Goal: Task Accomplishment & Management: Manage account settings

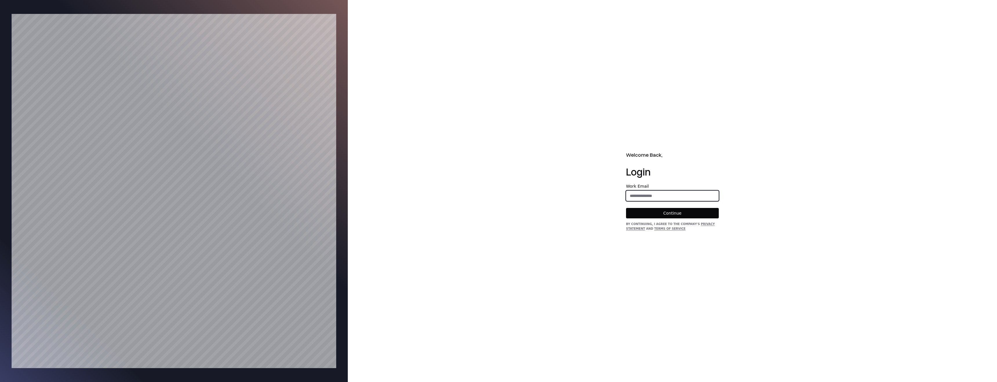
click at [684, 197] on input "email" at bounding box center [672, 196] width 92 height 10
click at [750, 227] on div "Welcome Back, Login Work Email Continue By continuing, I agree to the Company's…" at bounding box center [672, 191] width 649 height 382
click at [663, 197] on input "email" at bounding box center [672, 196] width 92 height 10
type input "**********"
click at [626, 208] on button "Continue" at bounding box center [672, 213] width 93 height 10
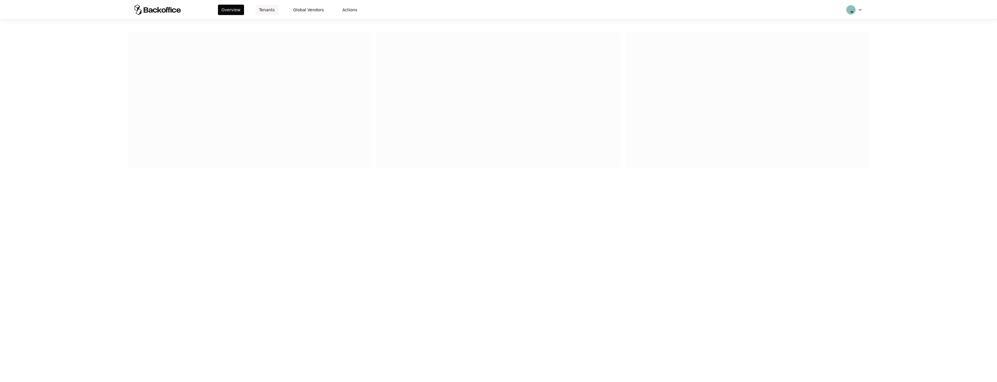
click at [272, 11] on button "Tenants" at bounding box center [267, 10] width 23 height 10
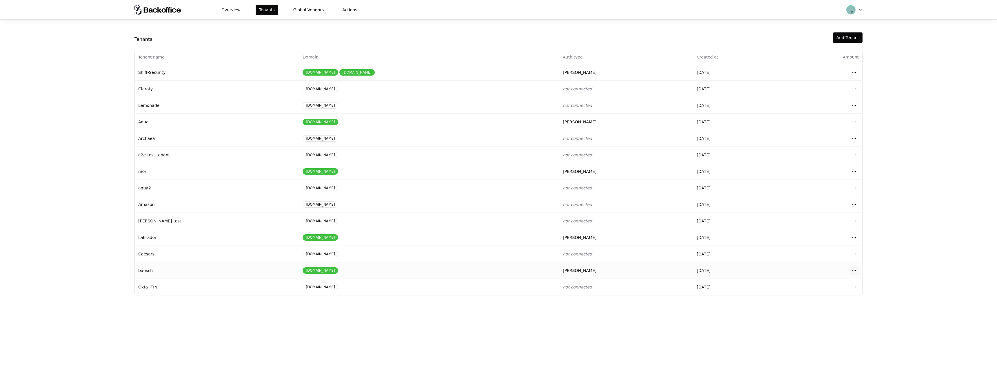
click at [853, 271] on html "Overview Tenants Global Vendors Actions Tenants Add Tenant Tenant name Domain A…" at bounding box center [498, 191] width 997 height 382
click at [815, 321] on div "Login to tenant" at bounding box center [829, 319] width 66 height 12
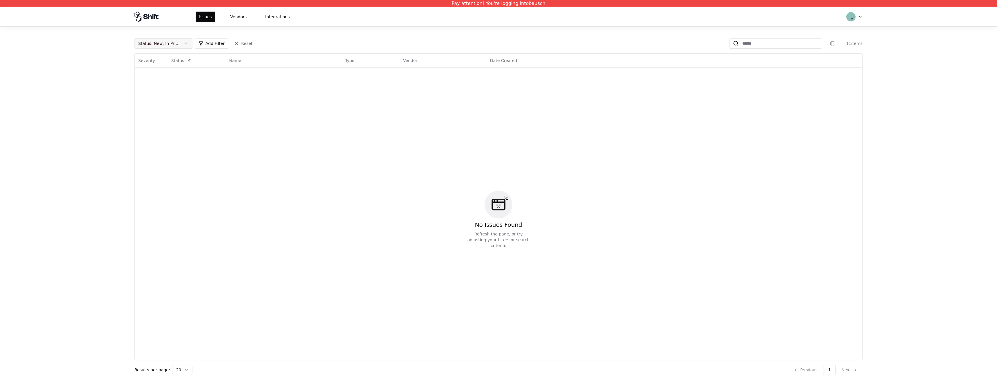
click at [176, 41] on div "Status : New, In Progress" at bounding box center [158, 44] width 41 height 6
click at [163, 101] on div "Draft" at bounding box center [163, 101] width 55 height 12
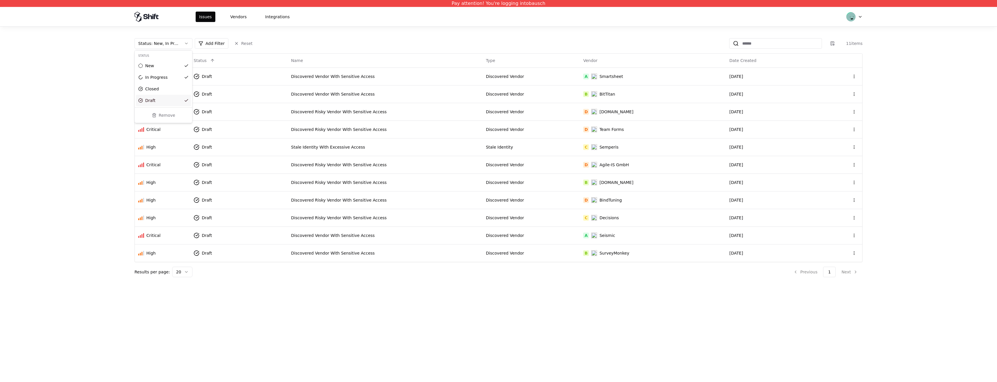
click at [358, 283] on html "Pay attention! You're logging into bausch Issues Vendors Integrations Status : …" at bounding box center [498, 191] width 997 height 382
click at [697, 75] on div "A Smartsheet" at bounding box center [652, 77] width 139 height 6
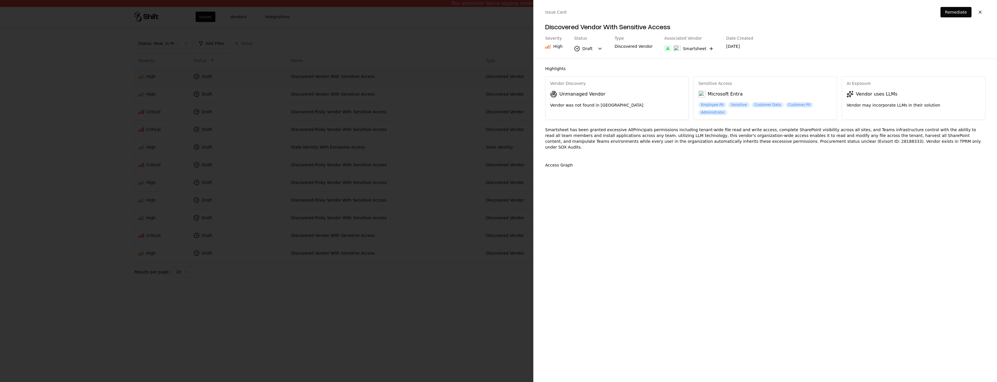
click at [697, 75] on div at bounding box center [498, 191] width 997 height 382
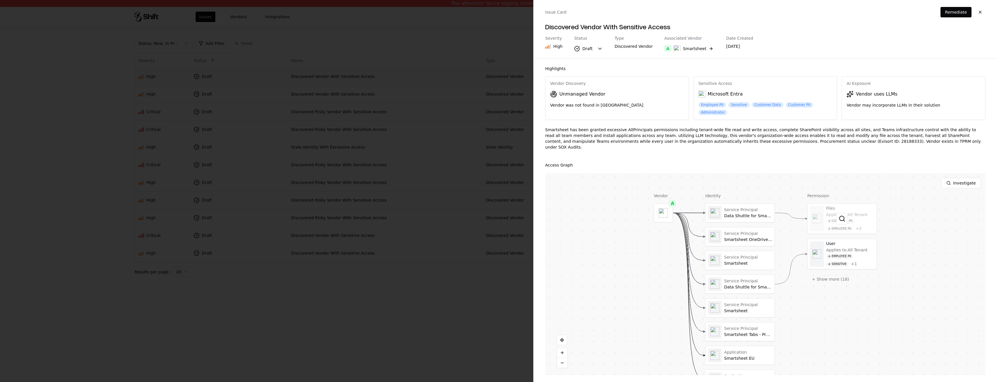
click at [859, 224] on div at bounding box center [842, 219] width 69 height 30
click at [854, 256] on div at bounding box center [842, 254] width 69 height 30
click at [826, 274] on button "+ Show more ( 18 )" at bounding box center [831, 279] width 46 height 10
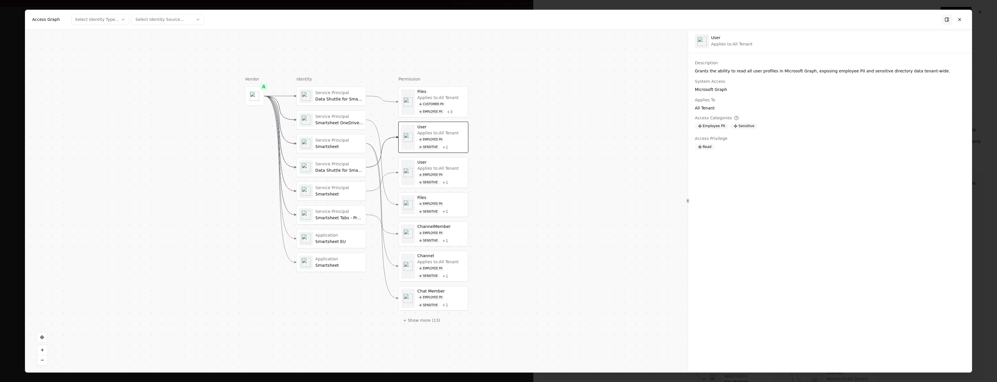
click at [439, 208] on div "Employee PII Sensitive + 1" at bounding box center [441, 207] width 48 height 13
click at [439, 231] on div "Employee PII" at bounding box center [430, 233] width 27 height 6
click at [445, 272] on div "Employee PII Sensitive + 1" at bounding box center [441, 272] width 48 height 13
click at [448, 302] on div "Employee PII Sensitive + 1" at bounding box center [441, 301] width 48 height 13
click at [423, 323] on button "+ Show more ( 13 )" at bounding box center [422, 320] width 46 height 10
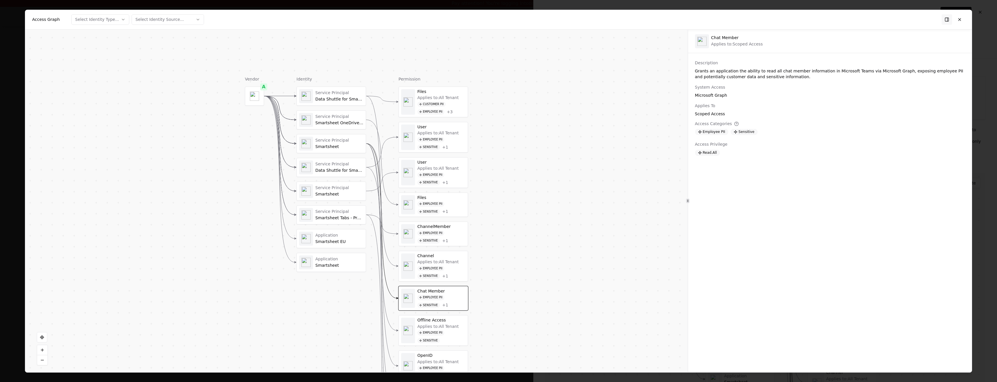
click at [423, 323] on div "Offline Access" at bounding box center [441, 320] width 48 height 5
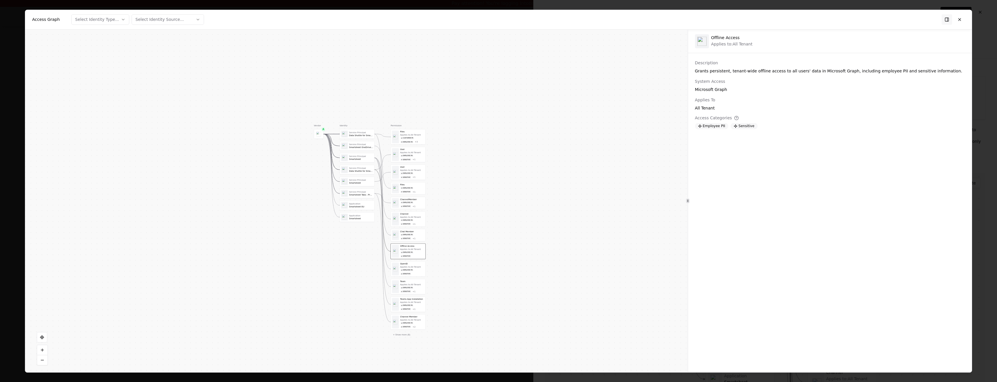
drag, startPoint x: 515, startPoint y: 300, endPoint x: 493, endPoint y: 193, distance: 109.7
click at [493, 193] on div "Vendor A Identity Service Principal Data Shuttle for Smartsheet Service Princip…" at bounding box center [356, 201] width 663 height 343
click at [411, 293] on div "Employee PII Sensitive + 2" at bounding box center [411, 293] width 24 height 7
click at [409, 272] on div "Applies to: All Tenant Employee PII Sensitive + 1" at bounding box center [411, 274] width 24 height 10
click at [404, 241] on div "Sensitive" at bounding box center [404, 242] width 11 height 3
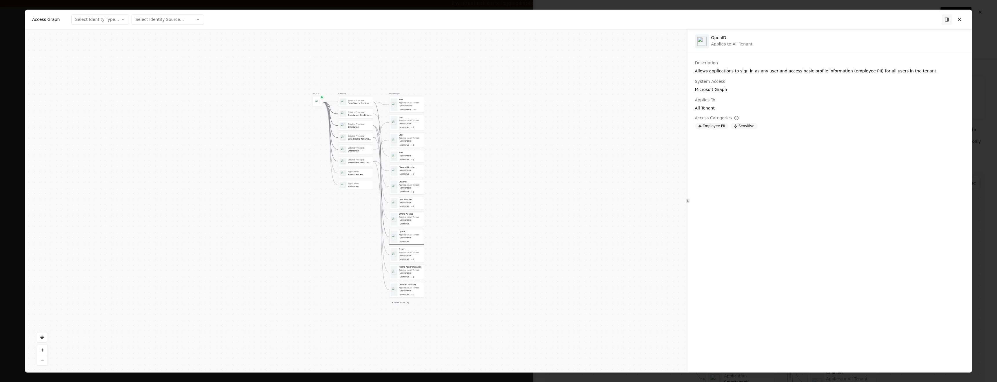
click at [402, 223] on div "Sensitive" at bounding box center [404, 224] width 11 height 3
click at [403, 197] on div "Chat Member Employee PII Sensitive + 1" at bounding box center [407, 203] width 34 height 12
click at [395, 306] on div "Vendor A Identity Service Principal Data Shuttle for Smartsheet Service Princip…" at bounding box center [356, 201] width 663 height 343
click at [396, 303] on button "+ Show more ( 8 )" at bounding box center [400, 302] width 22 height 5
drag, startPoint x: 441, startPoint y: 311, endPoint x: 443, endPoint y: 226, distance: 84.4
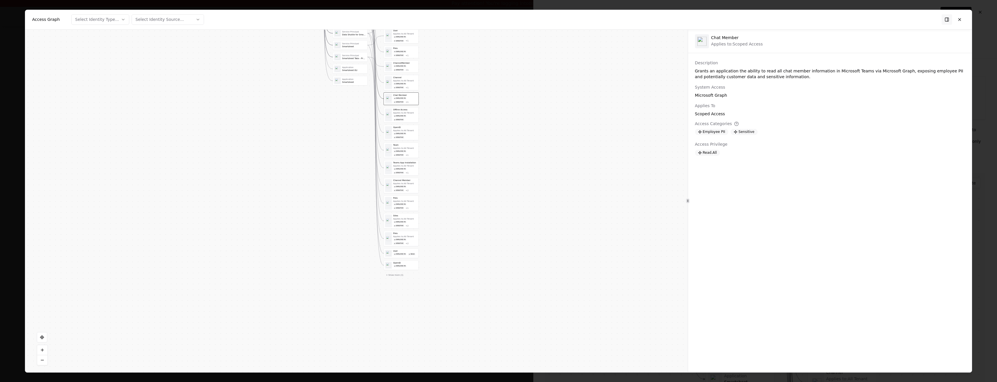
click at [443, 227] on div "Vendor A Identity Service Principal Data Shuttle for Smartsheet Service Princip…" at bounding box center [356, 201] width 663 height 343
click at [409, 248] on div "OpenID Employee PII" at bounding box center [409, 249] width 24 height 7
click at [406, 235] on div "User" at bounding box center [409, 235] width 24 height 3
click at [405, 214] on div "Files Applies to: All Tenant Customer PII Employee PII + 3 User Applies to: All…" at bounding box center [404, 118] width 35 height 285
click at [405, 201] on div "Sites Applies to: All Tenant Employee PII Sensitive + 2" at bounding box center [409, 204] width 24 height 13
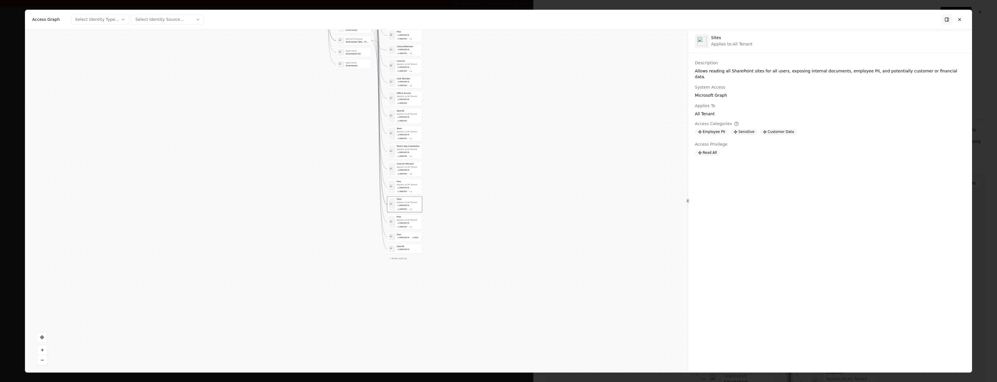
click at [405, 187] on div "Employee PII" at bounding box center [404, 187] width 14 height 3
click at [410, 205] on div "Employee PII" at bounding box center [404, 205] width 14 height 3
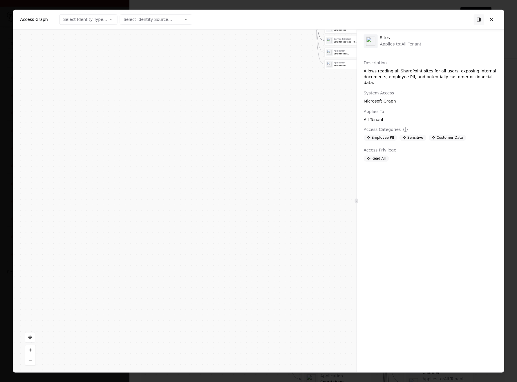
click at [511, 56] on div at bounding box center [258, 191] width 517 height 382
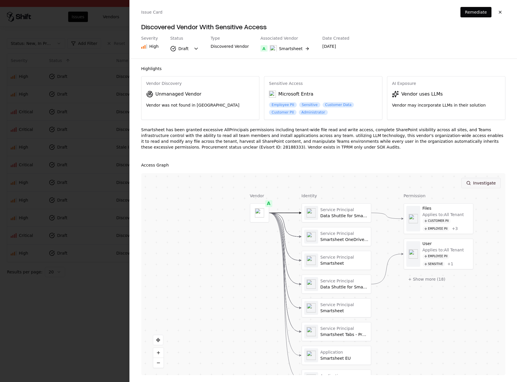
click at [475, 179] on button "Investigate" at bounding box center [480, 183] width 39 height 10
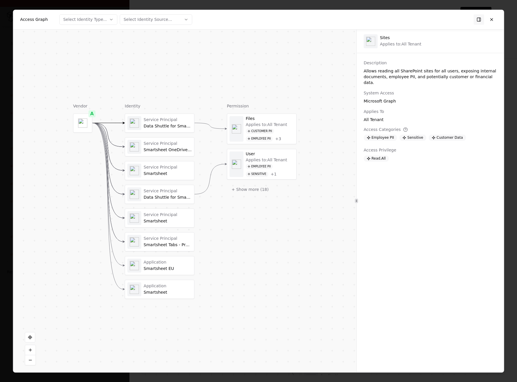
click at [509, 108] on div at bounding box center [258, 191] width 517 height 382
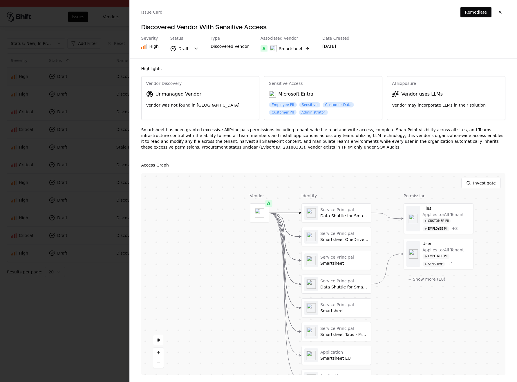
click at [114, 204] on div at bounding box center [258, 191] width 517 height 382
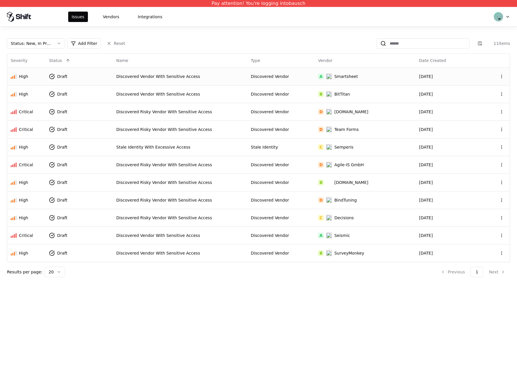
click at [350, 82] on td "A Smartsheet" at bounding box center [364, 77] width 101 height 18
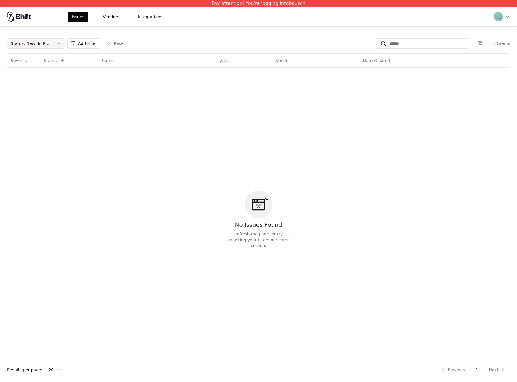
click at [44, 45] on div "Status : New, In Progress" at bounding box center [31, 44] width 41 height 6
click at [50, 104] on div "Draft" at bounding box center [35, 101] width 55 height 12
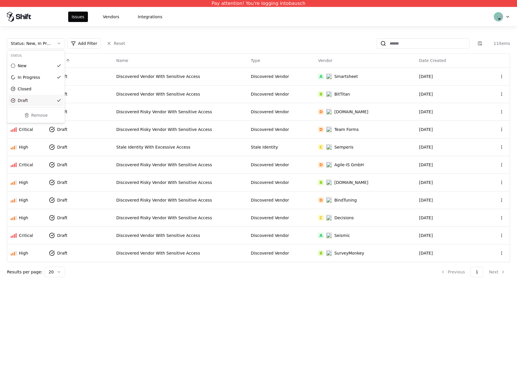
click at [352, 77] on html "Pay attention! You're logging into bausch Issues Vendors Integrations Status : …" at bounding box center [258, 191] width 517 height 382
click at [394, 71] on td "A Smartsheet" at bounding box center [364, 77] width 101 height 18
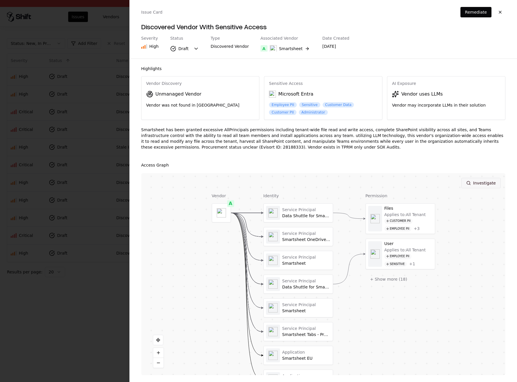
click at [488, 184] on button "Investigate" at bounding box center [480, 183] width 39 height 10
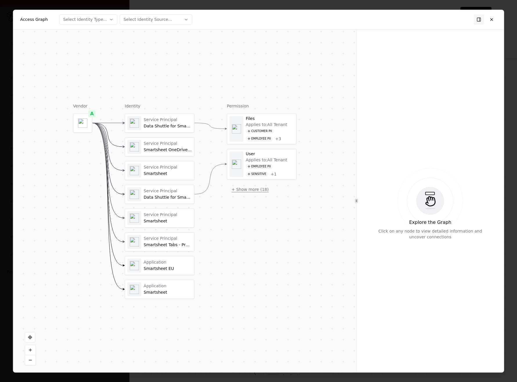
click at [254, 188] on button "+ Show more ( 18 )" at bounding box center [250, 189] width 46 height 10
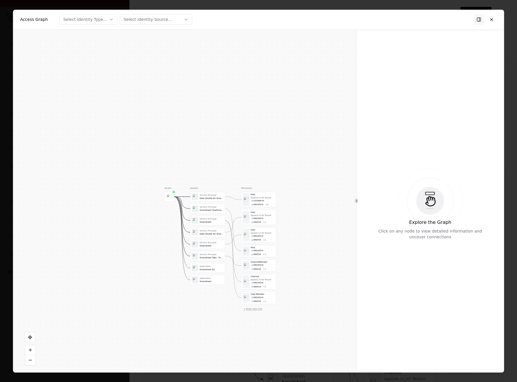
click at [256, 310] on button "+ Show more ( 13 )" at bounding box center [252, 308] width 23 height 5
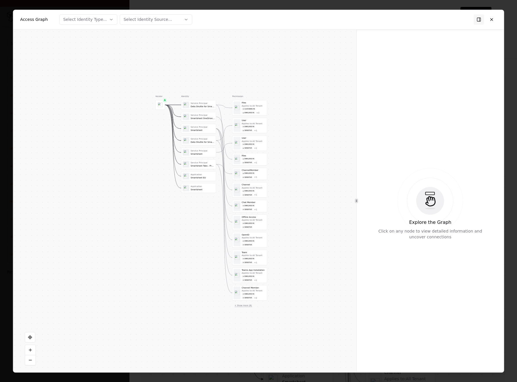
click at [245, 306] on button "+ Show more ( 8 )" at bounding box center [243, 305] width 22 height 5
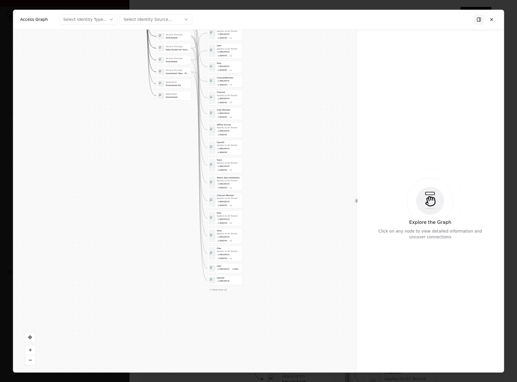
click at [217, 291] on button "+ Show more ( 3 )" at bounding box center [218, 289] width 22 height 5
click at [225, 319] on div "Employee PII" at bounding box center [224, 320] width 14 height 3
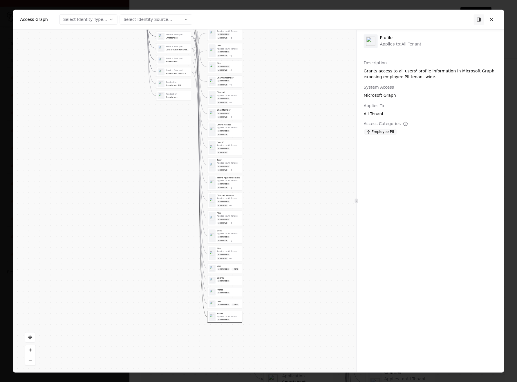
click at [226, 303] on div "Employee PII" at bounding box center [224, 304] width 14 height 3
click at [227, 291] on div "Profile" at bounding box center [229, 289] width 24 height 3
click at [227, 278] on div "OpenID" at bounding box center [229, 278] width 24 height 3
click at [227, 266] on div "User" at bounding box center [229, 266] width 24 height 3
click at [228, 255] on div "Employee PII" at bounding box center [224, 254] width 14 height 3
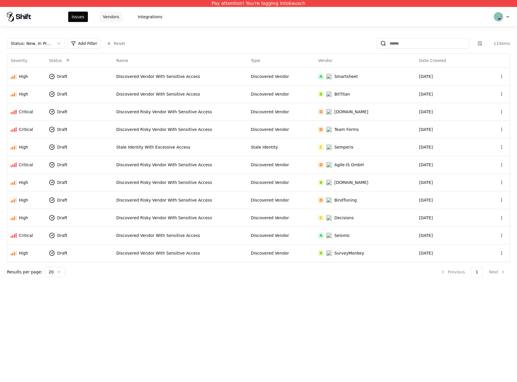
click at [114, 21] on button "Vendors" at bounding box center [110, 17] width 23 height 10
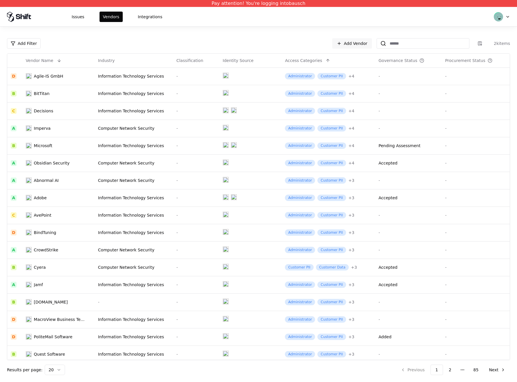
click at [219, 160] on td at bounding box center [250, 162] width 62 height 17
click at [85, 11] on div "Issues Vendors Integrations" at bounding box center [258, 16] width 517 height 19
click at [84, 12] on button "Issues" at bounding box center [78, 17] width 20 height 10
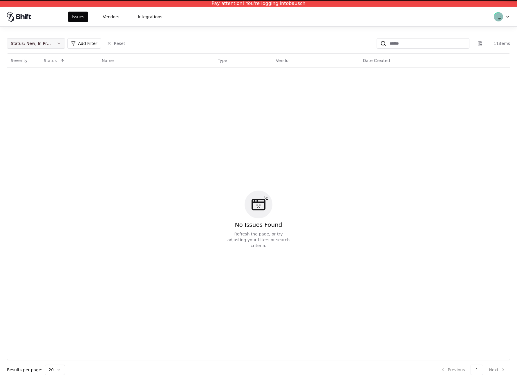
click at [32, 41] on div "Status : New, In Progress" at bounding box center [31, 44] width 41 height 6
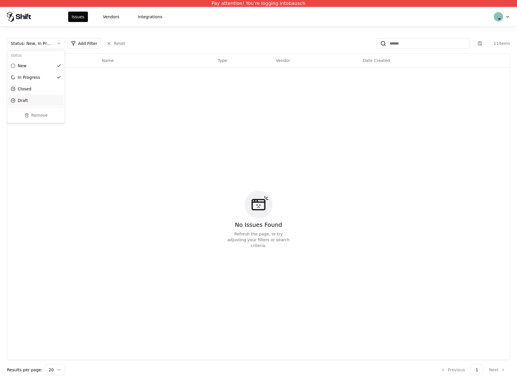
click at [27, 98] on div "Draft" at bounding box center [23, 101] width 10 height 6
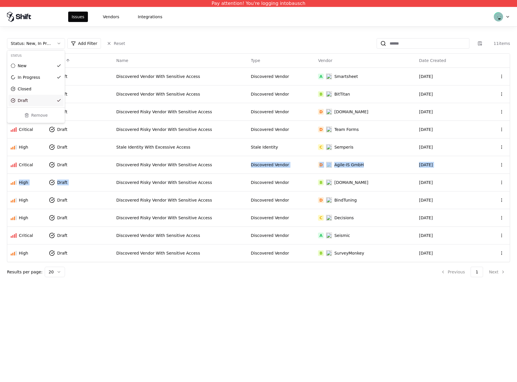
click at [184, 173] on html "Pay attention! You're logging into bausch Issues Vendors Integrations Status : …" at bounding box center [258, 191] width 517 height 382
click at [184, 174] on td "Discovered Risky Vendor With Sensitive Access" at bounding box center [180, 183] width 134 height 18
click at [184, 223] on td "Discovered Risky Vendor With Sensitive Access" at bounding box center [180, 218] width 134 height 18
click at [186, 242] on td "Discovered Vendor With Sensitive Access" at bounding box center [180, 236] width 134 height 18
click at [183, 251] on div "Discovered Vendor With Sensitive Access" at bounding box center [180, 253] width 128 height 6
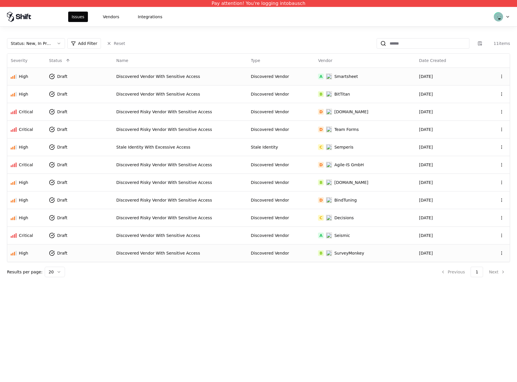
click at [203, 80] on td "Discovered Vendor With Sensitive Access" at bounding box center [180, 77] width 134 height 18
click at [202, 89] on td "Discovered Vendor With Sensitive Access" at bounding box center [180, 94] width 134 height 18
click at [201, 106] on td "Discovered Risky Vendor With Sensitive Access" at bounding box center [180, 112] width 134 height 18
click at [203, 123] on td "Discovered Risky Vendor With Sensitive Access" at bounding box center [180, 130] width 134 height 18
click at [201, 143] on td "Stale Identity With Excessive Access" at bounding box center [180, 147] width 134 height 18
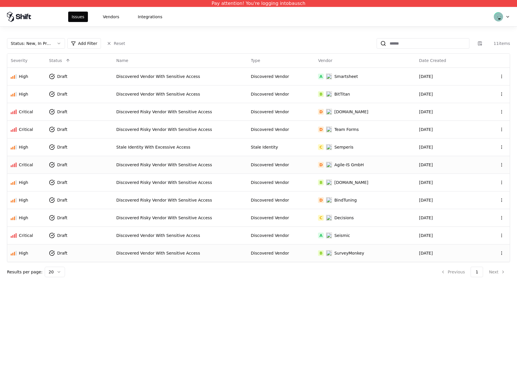
click at [199, 165] on div "Discovered Risky Vendor With Sensitive Access" at bounding box center [180, 165] width 128 height 6
click at [199, 185] on td "Discovered Risky Vendor With Sensitive Access" at bounding box center [180, 183] width 134 height 18
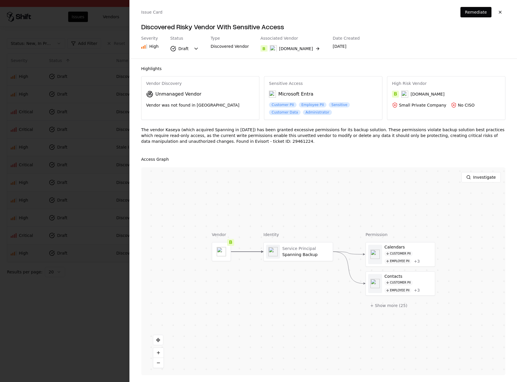
click at [198, 200] on div "Discovered Risky Vendor With Sensitive Access" at bounding box center [180, 200] width 128 height 6
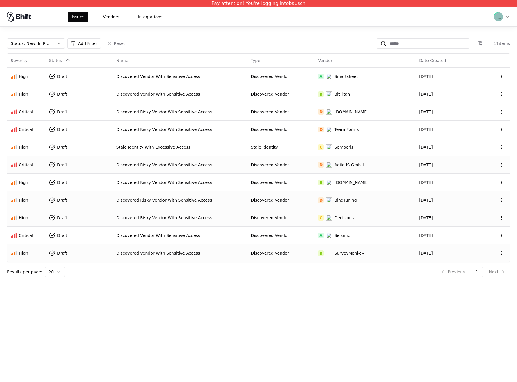
click at [198, 213] on td "Discovered Risky Vendor With Sensitive Access" at bounding box center [180, 218] width 134 height 18
click at [195, 229] on td "Discovered Vendor With Sensitive Access" at bounding box center [180, 236] width 134 height 18
click at [198, 250] on div "Discovered Vendor With Sensitive Access" at bounding box center [180, 253] width 128 height 6
click at [199, 241] on td "Discovered Vendor With Sensitive Access" at bounding box center [180, 236] width 134 height 18
click at [108, 16] on button "Vendors" at bounding box center [110, 17] width 23 height 10
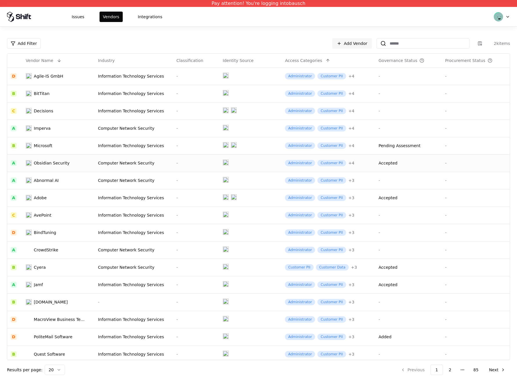
scroll to position [55, 0]
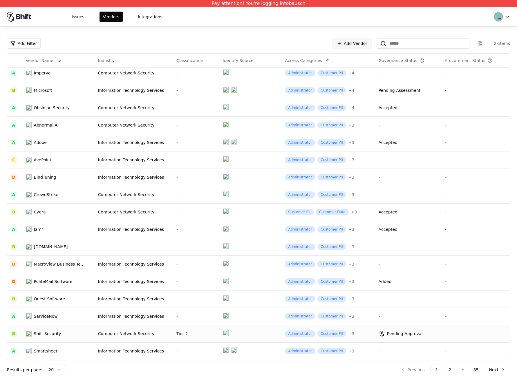
click at [180, 334] on div "Tier 2" at bounding box center [195, 334] width 39 height 6
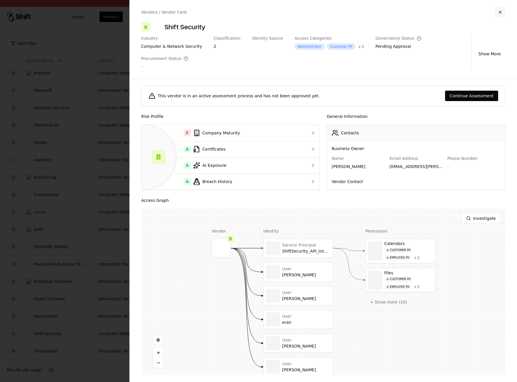
click at [499, 9] on button "button" at bounding box center [500, 12] width 10 height 10
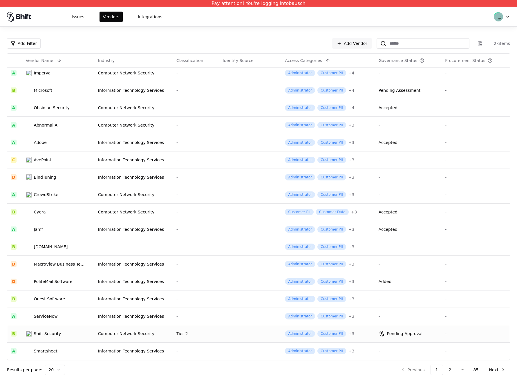
click at [188, 332] on div "Tier 2" at bounding box center [195, 334] width 39 height 6
click at [203, 138] on td "-" at bounding box center [196, 142] width 46 height 17
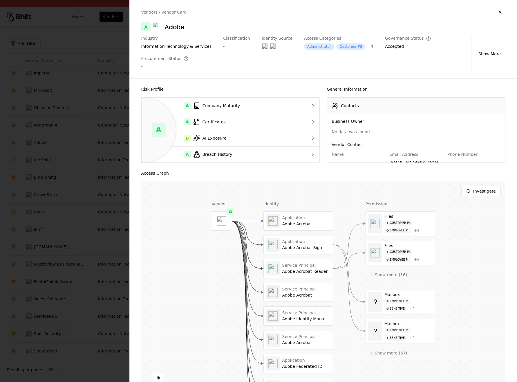
click at [37, 100] on div at bounding box center [258, 191] width 517 height 382
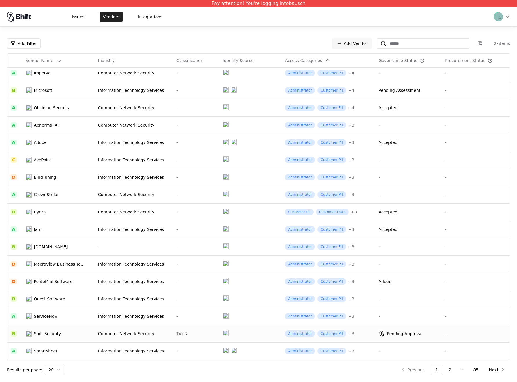
click at [118, 17] on button "Vendors" at bounding box center [110, 17] width 23 height 10
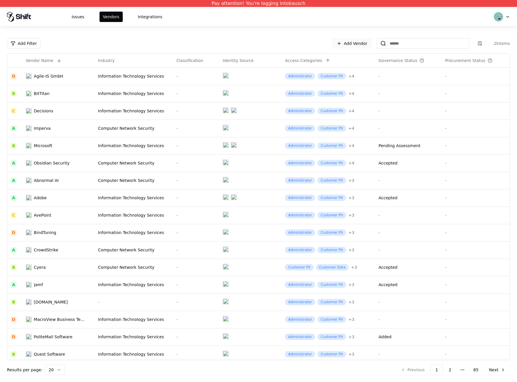
click at [354, 38] on link "Add Vendor" at bounding box center [352, 43] width 40 height 10
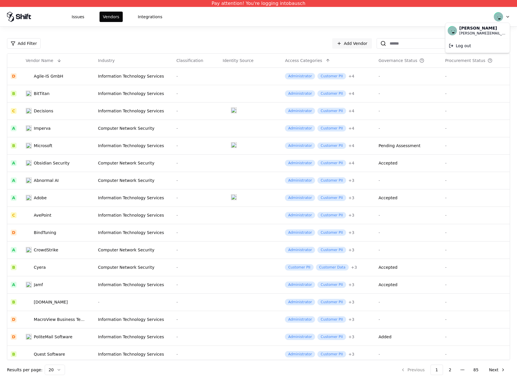
click at [505, 14] on html "Pay attention! You're logging into bausch Issues Vendors Integrations Add Filte…" at bounding box center [258, 191] width 517 height 382
click at [466, 45] on div "Log out" at bounding box center [477, 46] width 62 height 12
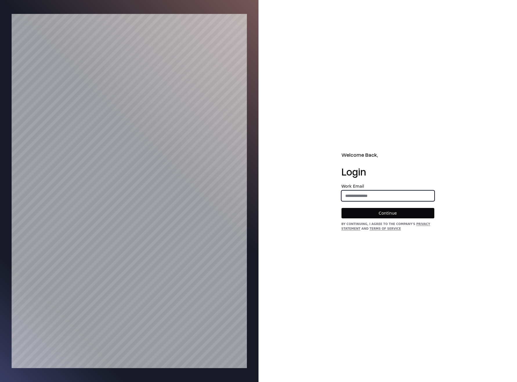
click at [368, 195] on input "email" at bounding box center [387, 196] width 92 height 10
type input "****"
type input "*"
type input "********"
type input "**********"
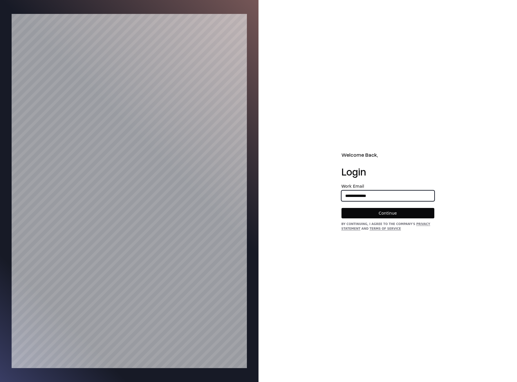
click at [341, 208] on button "Continue" at bounding box center [387, 213] width 93 height 10
click at [389, 192] on input "email" at bounding box center [387, 196] width 92 height 10
type input "**********"
click at [341, 208] on button "Continue" at bounding box center [387, 213] width 93 height 10
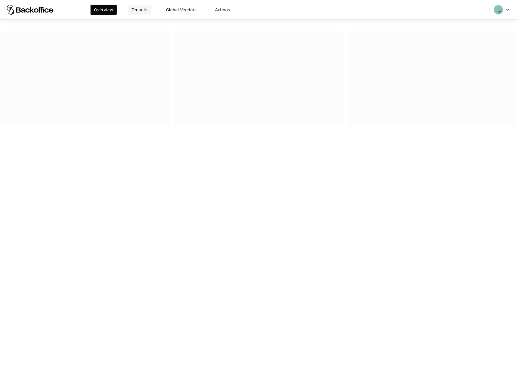
click at [144, 8] on button "Tenants" at bounding box center [139, 10] width 23 height 10
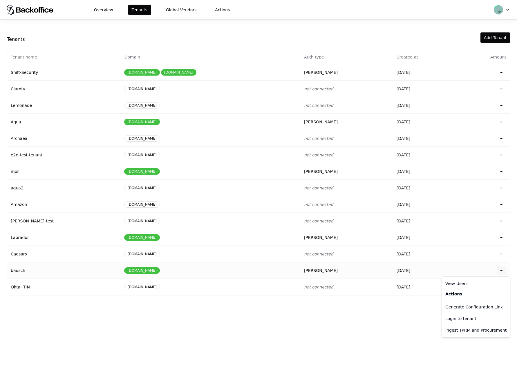
click at [501, 272] on html "Overview Tenants Global Vendors Actions Tenants Add Tenant Tenant name Domain A…" at bounding box center [258, 191] width 517 height 382
click at [464, 320] on div "Login to tenant" at bounding box center [476, 319] width 66 height 12
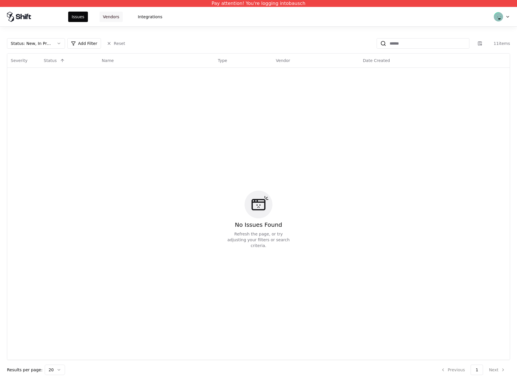
click at [108, 14] on button "Vendors" at bounding box center [110, 17] width 23 height 10
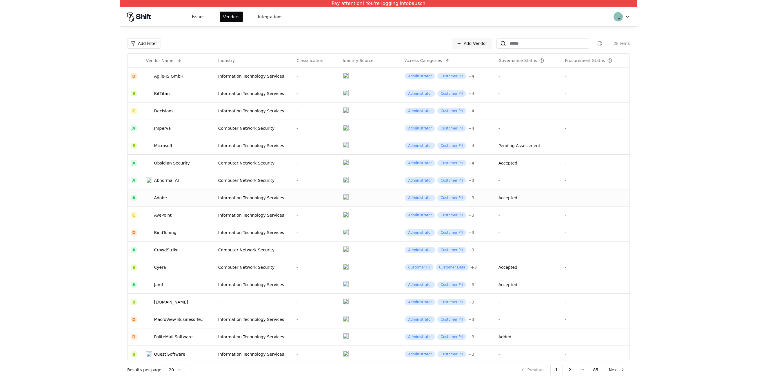
scroll to position [55, 0]
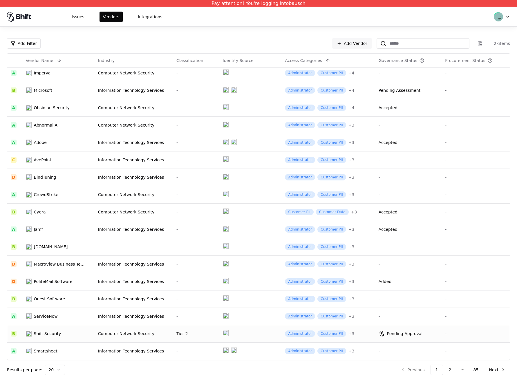
click at [202, 333] on div "Tier 2" at bounding box center [195, 334] width 39 height 6
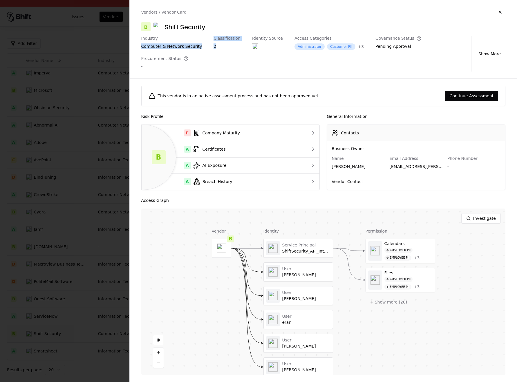
drag, startPoint x: 220, startPoint y: 48, endPoint x: 183, endPoint y: 37, distance: 39.1
click at [189, 40] on div "Industry computer & network security Classification 2 Identity Source Access Ca…" at bounding box center [305, 54] width 328 height 36
click at [208, 50] on div "Industry computer & network security Classification 2 Identity Source Access Ca…" at bounding box center [305, 54] width 328 height 36
drag, startPoint x: 214, startPoint y: 50, endPoint x: 209, endPoint y: 42, distance: 9.0
click at [213, 48] on div "2" at bounding box center [226, 47] width 27 height 8
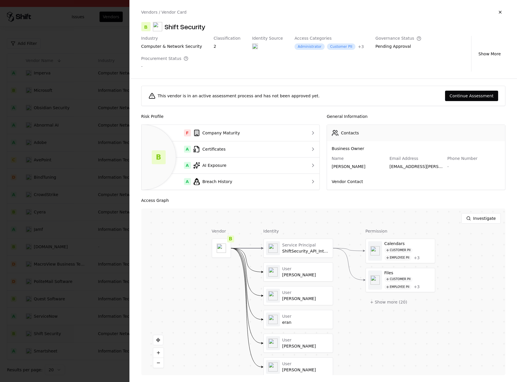
drag, startPoint x: 219, startPoint y: 52, endPoint x: 197, endPoint y: 45, distance: 22.7
click at [212, 51] on div "Vendors / Vendor Card B Shift Security Industry computer & network security Cla…" at bounding box center [323, 39] width 387 height 79
drag, startPoint x: 206, startPoint y: 46, endPoint x: 217, endPoint y: 46, distance: 11.3
click at [216, 46] on div "Industry computer & network security Classification 2 Identity Source Access Ca…" at bounding box center [305, 54] width 328 height 36
click at [217, 46] on div "2" at bounding box center [226, 46] width 27 height 6
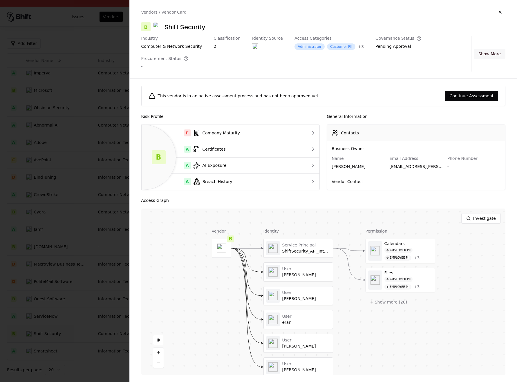
click at [490, 49] on button "Show More" at bounding box center [489, 54] width 32 height 10
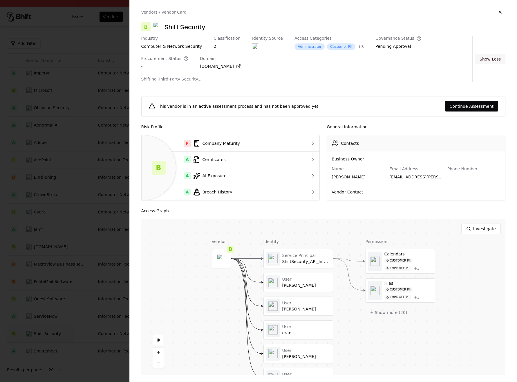
click at [486, 60] on button "Show Less" at bounding box center [490, 59] width 30 height 10
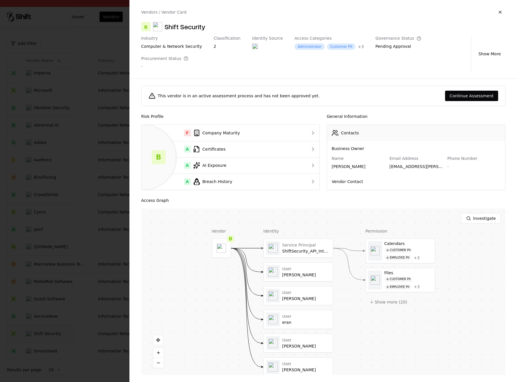
click at [89, 77] on div at bounding box center [258, 191] width 517 height 382
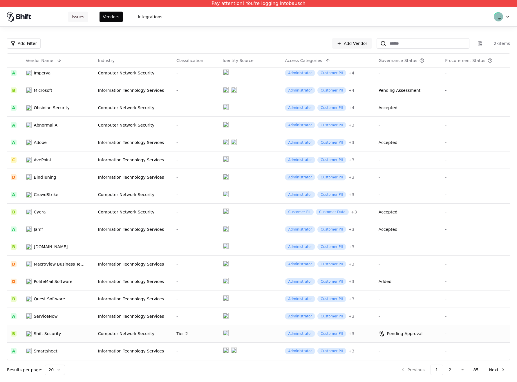
click at [84, 15] on button "Issues" at bounding box center [78, 17] width 20 height 10
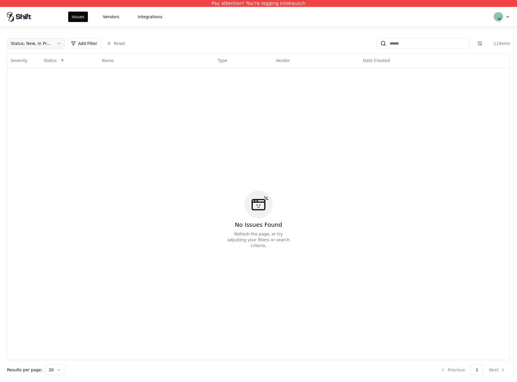
click at [30, 46] on button "Status : New, In Progress" at bounding box center [36, 43] width 58 height 10
click at [22, 99] on div "Draft" at bounding box center [23, 101] width 10 height 6
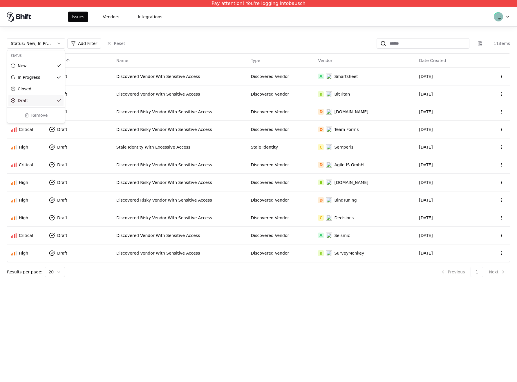
click at [282, 69] on html "Pay attention! You're logging into bausch Issues Vendors Integrations Status : …" at bounding box center [258, 191] width 517 height 382
click at [277, 71] on td "Discovered Vendor" at bounding box center [280, 77] width 67 height 18
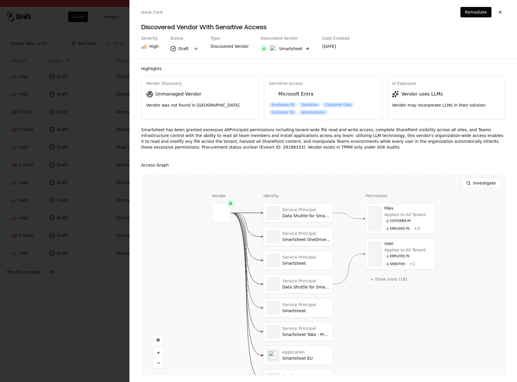
click at [43, 160] on div at bounding box center [258, 191] width 517 height 382
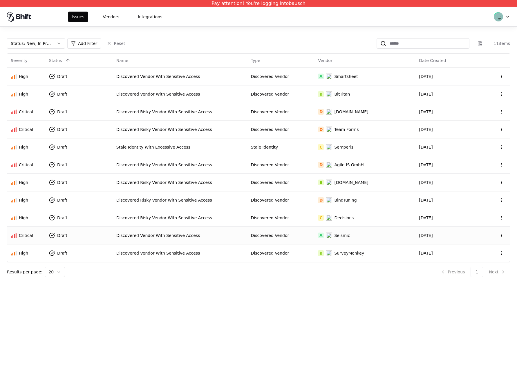
click at [271, 232] on td "Discovered Vendor" at bounding box center [280, 236] width 67 height 18
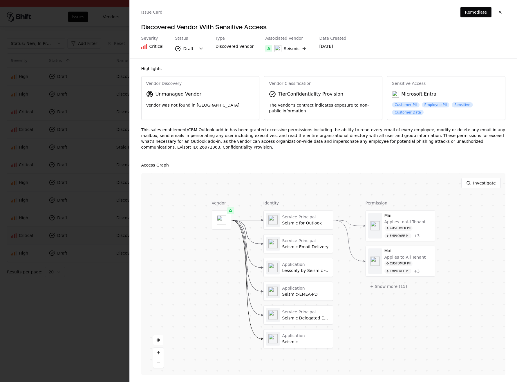
click at [286, 91] on div "Tier Confidentiality Provision" at bounding box center [310, 94] width 65 height 7
click at [285, 97] on div "Tier Confidentiality Provision" at bounding box center [310, 94] width 65 height 7
click at [292, 95] on div "Tier Confidentiality Provision" at bounding box center [310, 94] width 65 height 7
drag, startPoint x: 277, startPoint y: 94, endPoint x: 355, endPoint y: 97, distance: 77.2
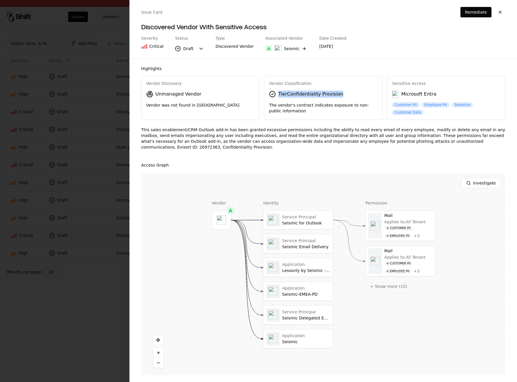
click at [354, 97] on div "Tier Confidentiality Provision" at bounding box center [323, 94] width 108 height 7
click at [313, 87] on div "Vendor Classification Tier Confidentiality Provision The vendor's contract indi…" at bounding box center [323, 98] width 118 height 42
drag, startPoint x: 288, startPoint y: 95, endPoint x: 351, endPoint y: 94, distance: 62.9
click at [350, 94] on div "Tier Confidentiality Provision" at bounding box center [323, 94] width 108 height 7
drag, startPoint x: 288, startPoint y: 95, endPoint x: 251, endPoint y: 92, distance: 37.5
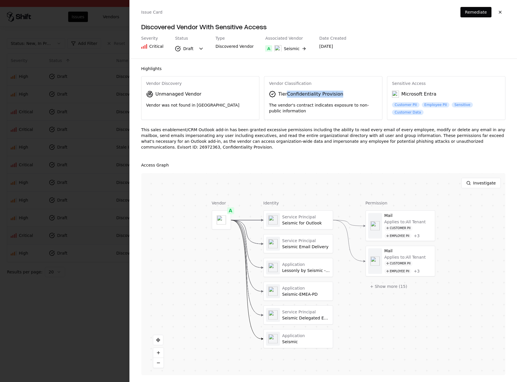
click at [251, 92] on div "Vendor Discovery Unmanaged Vendor Vendor was not found in TPRM Vendor Classific…" at bounding box center [323, 98] width 364 height 44
click at [275, 100] on div "Vendor Classification Tier Confidentiality Provision The vendor's contract indi…" at bounding box center [323, 98] width 118 height 42
drag, startPoint x: 267, startPoint y: 93, endPoint x: 289, endPoint y: 93, distance: 22.0
click at [289, 93] on div "Vendor Classification Tier Confidentiality Provision The vendor's contract indi…" at bounding box center [323, 98] width 118 height 42
click at [289, 93] on div "Tier Confidentiality Provision" at bounding box center [310, 94] width 65 height 7
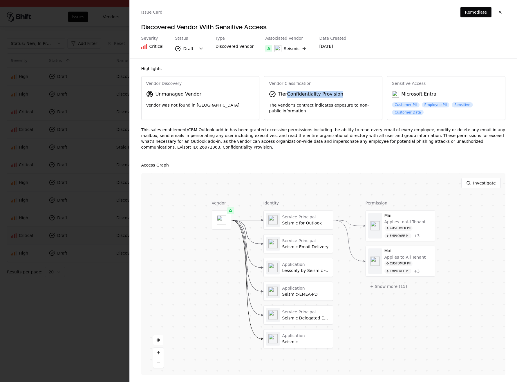
drag, startPoint x: 288, startPoint y: 93, endPoint x: 363, endPoint y: 94, distance: 75.7
click at [363, 94] on div "Tier Confidentiality Provision" at bounding box center [323, 94] width 108 height 7
click at [347, 94] on div "Tier Confidentiality Provision" at bounding box center [323, 94] width 108 height 7
drag, startPoint x: 346, startPoint y: 95, endPoint x: 280, endPoint y: 87, distance: 66.9
click at [280, 87] on div "Vendor Classification Tier Confidentiality Provision The vendor's contract indi…" at bounding box center [323, 98] width 118 height 42
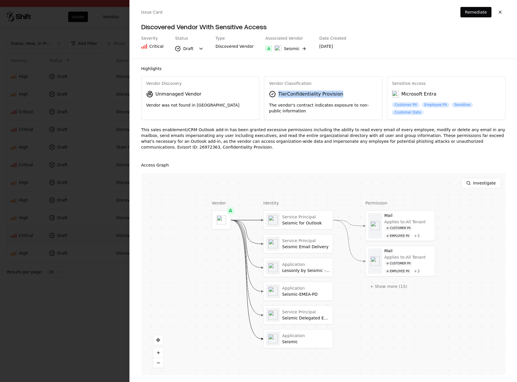
click at [296, 96] on div "Tier Confidentiality Provision" at bounding box center [310, 94] width 65 height 7
click at [52, 91] on div at bounding box center [258, 191] width 517 height 382
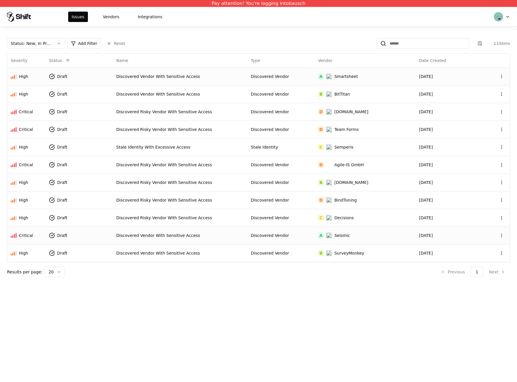
click at [320, 76] on div "A" at bounding box center [321, 77] width 6 height 6
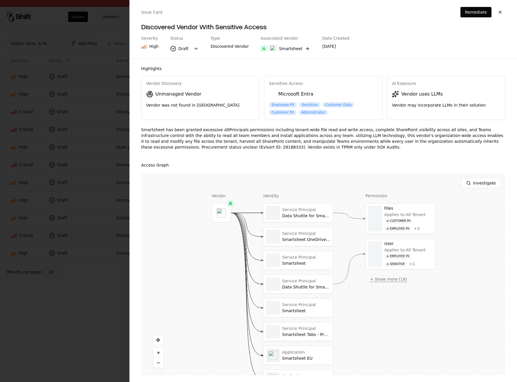
click at [393, 280] on button "+ Show more ( 18 )" at bounding box center [388, 279] width 46 height 10
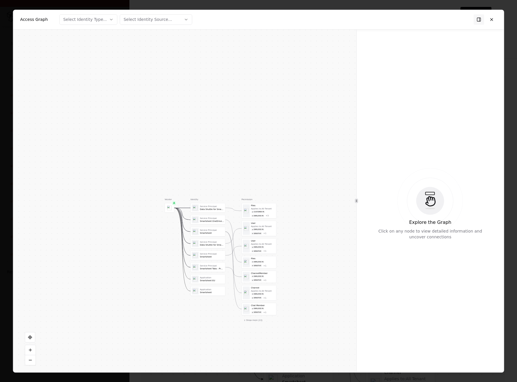
click at [256, 321] on button "+ Show more ( 13 )" at bounding box center [252, 319] width 23 height 5
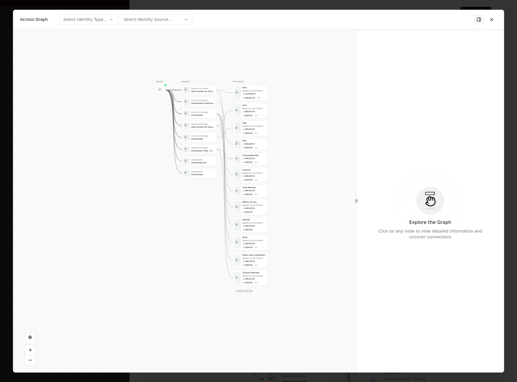
click at [245, 289] on button "+ Show more ( 8 )" at bounding box center [244, 290] width 22 height 5
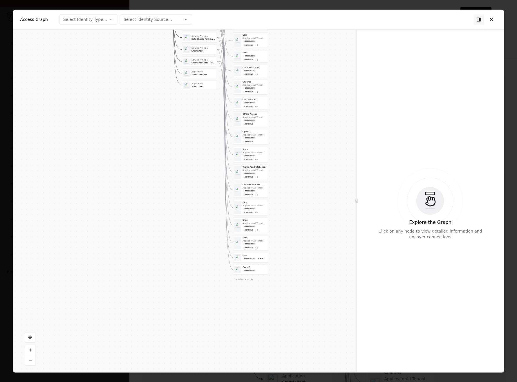
click at [249, 226] on div "Employee PII" at bounding box center [249, 226] width 14 height 3
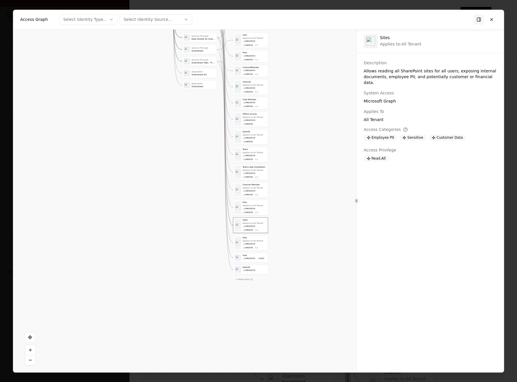
click at [250, 250] on div "Files Applies to: All Tenant Employee PII Sensitive + 2" at bounding box center [250, 242] width 34 height 15
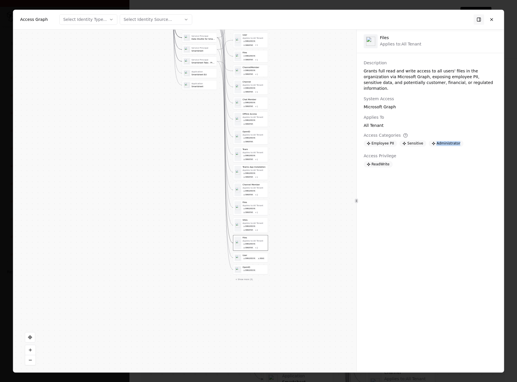
drag, startPoint x: 454, startPoint y: 139, endPoint x: 406, endPoint y: 137, distance: 47.6
click at [414, 140] on div "Employee PII Sensitive Administrator" at bounding box center [413, 143] width 100 height 6
click at [442, 153] on div "Access Privilege" at bounding box center [429, 156] width 133 height 6
click at [456, 140] on div "Administrator" at bounding box center [445, 143] width 35 height 6
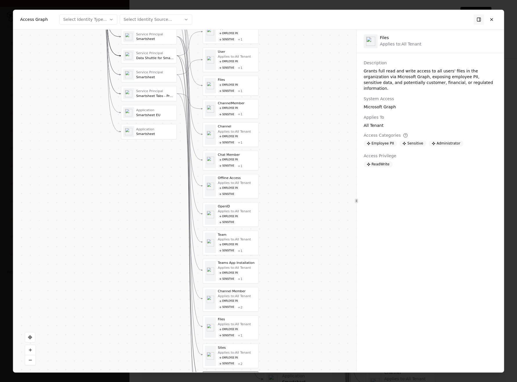
drag, startPoint x: 292, startPoint y: 87, endPoint x: 303, endPoint y: 252, distance: 165.0
click at [303, 248] on div "Vendor A Identity Service Principal Data Shuttle for Smartsheet Service Princip…" at bounding box center [184, 201] width 343 height 343
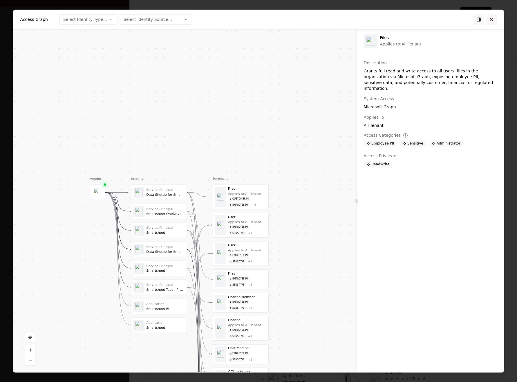
click at [492, 16] on button at bounding box center [491, 19] width 10 height 10
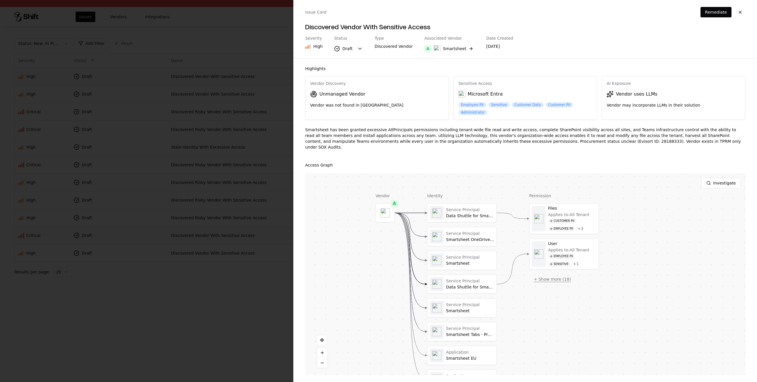
click at [516, 274] on button "+ Show more ( 18 )" at bounding box center [552, 279] width 46 height 10
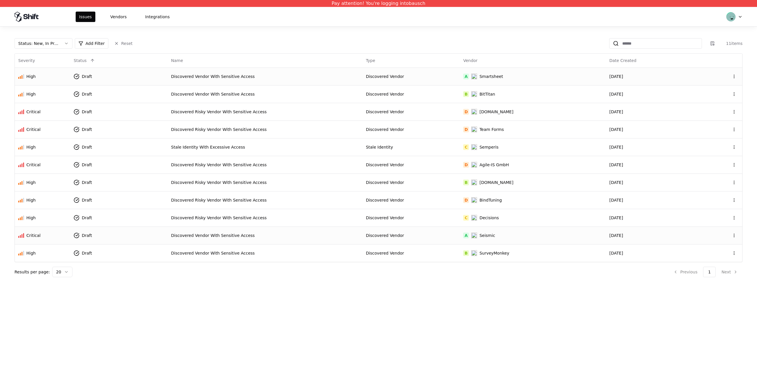
click at [126, 11] on div "Issues Vendors Integrations" at bounding box center [379, 16] width 742 height 19
click at [117, 24] on div "Issues Vendors Integrations" at bounding box center [379, 16] width 742 height 19
click at [117, 20] on button "Vendors" at bounding box center [118, 17] width 23 height 10
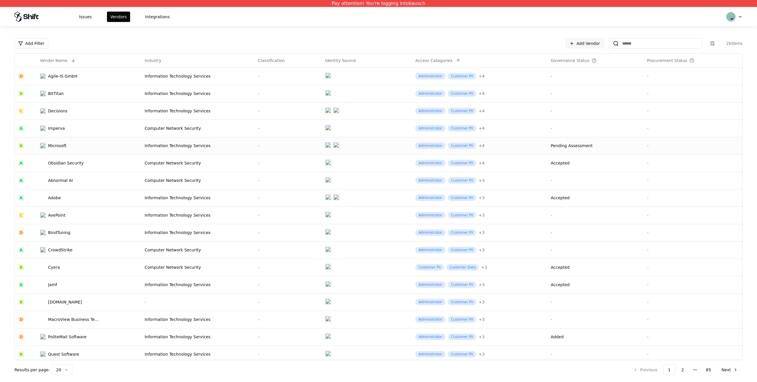
scroll to position [55, 0]
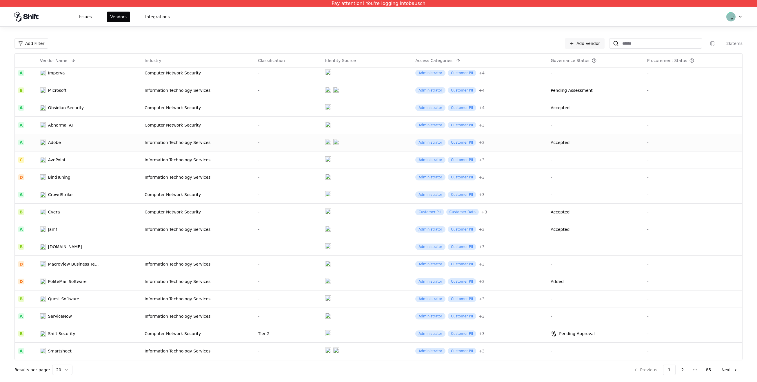
click at [352, 146] on td at bounding box center [367, 142] width 90 height 17
click at [516, 11] on div "Issues Vendors Integrations" at bounding box center [379, 16] width 742 height 19
click at [516, 15] on html "Pay attention! You're logging into bausch Issues Vendors Integrations Add Filte…" at bounding box center [378, 191] width 757 height 382
click at [516, 46] on div "Log out" at bounding box center [710, 46] width 62 height 12
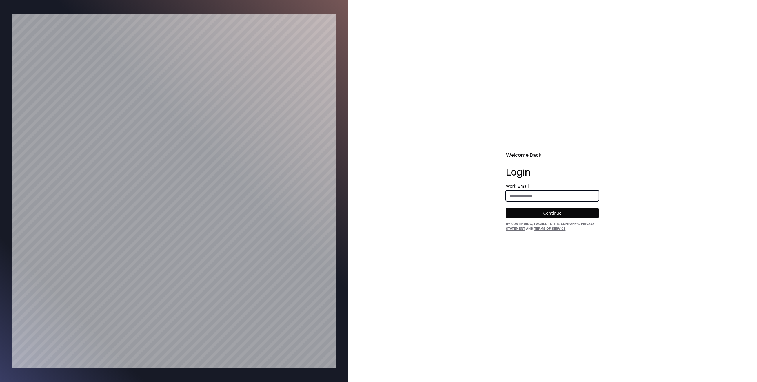
click at [516, 194] on input "email" at bounding box center [552, 196] width 92 height 10
click at [516, 196] on input "email" at bounding box center [552, 196] width 92 height 10
type input "**********"
click at [516, 212] on button "Continue" at bounding box center [552, 213] width 93 height 10
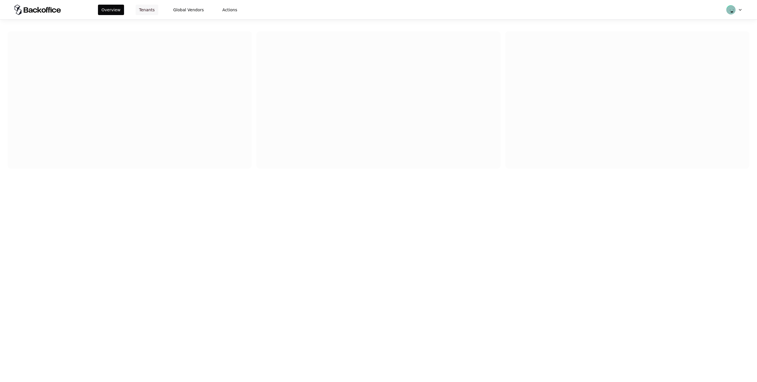
click at [146, 9] on button "Tenants" at bounding box center [147, 10] width 23 height 10
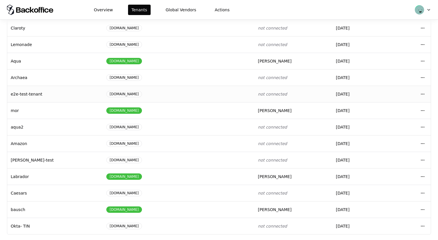
scroll to position [62, 0]
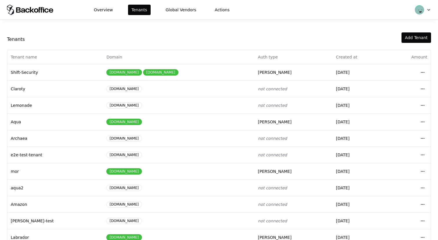
scroll to position [62, 0]
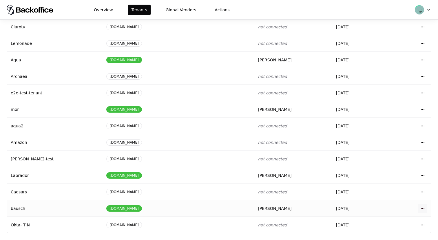
click at [423, 210] on html "Overview Tenants Global Vendors Actions Tenants Add Tenant Tenant name Domain A…" at bounding box center [219, 120] width 438 height 240
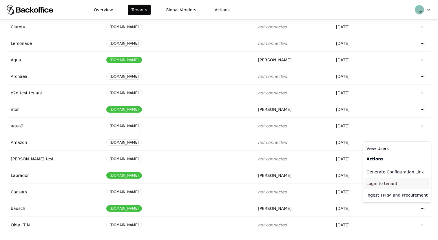
click at [394, 182] on div "Login to tenant" at bounding box center [397, 184] width 66 height 12
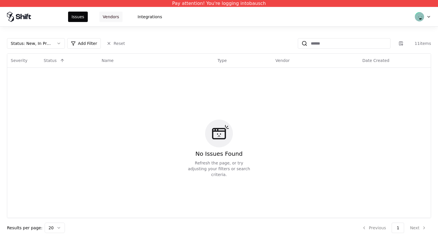
click at [112, 16] on button "Vendors" at bounding box center [110, 17] width 23 height 10
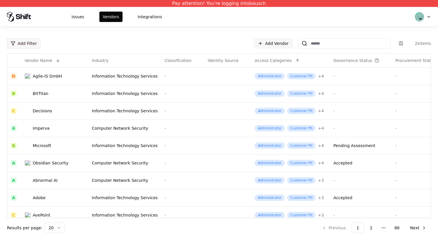
click at [17, 45] on html "Pay attention! You're logging into bausch Issues Vendors Integrations Add Filte…" at bounding box center [219, 120] width 438 height 240
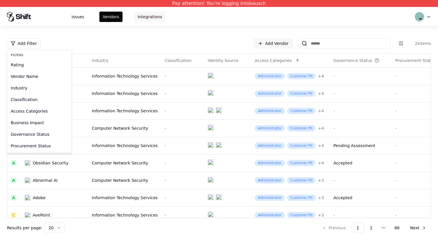
click at [146, 12] on html "Pay attention! You're logging into bausch Issues Vendors Integrations Add Filte…" at bounding box center [219, 120] width 438 height 240
click at [146, 12] on button "Integrations" at bounding box center [149, 17] width 31 height 10
